Goal: Transaction & Acquisition: Purchase product/service

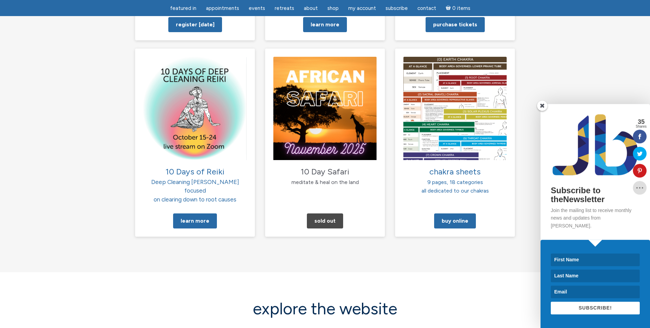
scroll to position [667, 0]
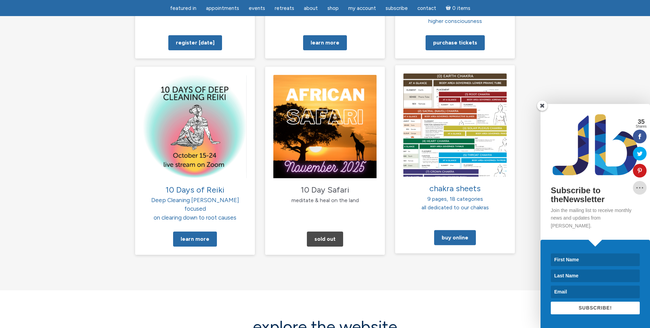
click at [449, 107] on img at bounding box center [454, 124] width 103 height 103
click at [459, 230] on link "Buy Online" at bounding box center [455, 237] width 42 height 15
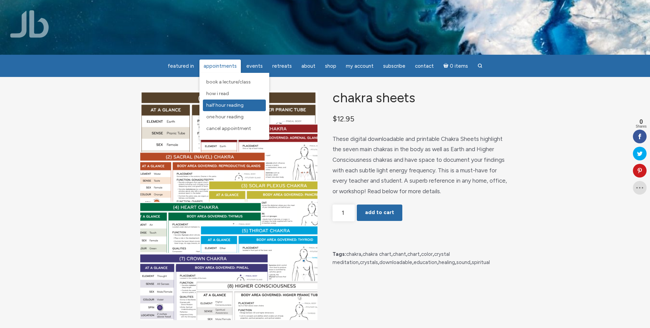
click at [226, 105] on span "Half Hour Reading" at bounding box center [224, 105] width 37 height 6
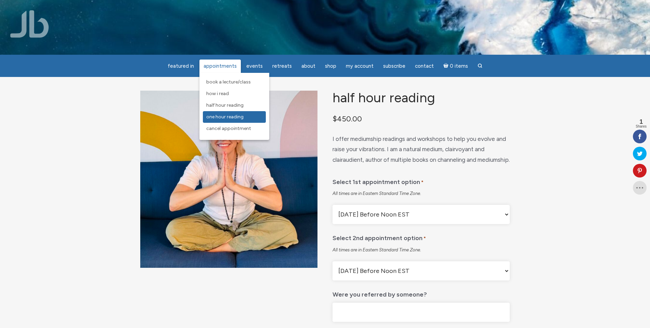
click at [228, 118] on span "One Hour Reading" at bounding box center [224, 117] width 37 height 6
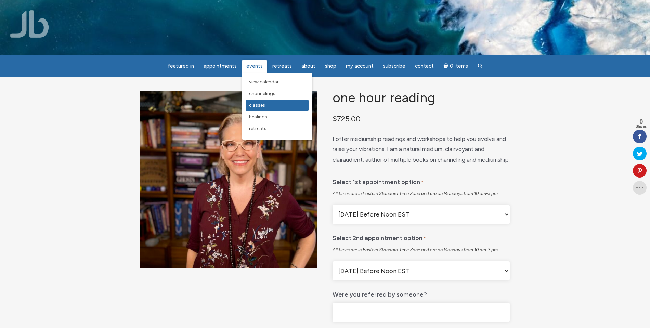
click at [260, 107] on span "Classes" at bounding box center [257, 105] width 16 height 6
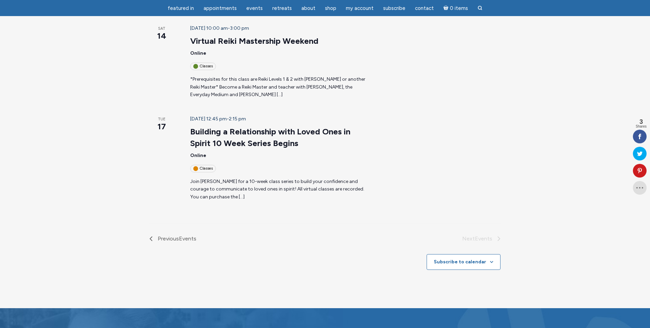
scroll to position [804, 0]
